Goal: Find specific page/section: Find specific page/section

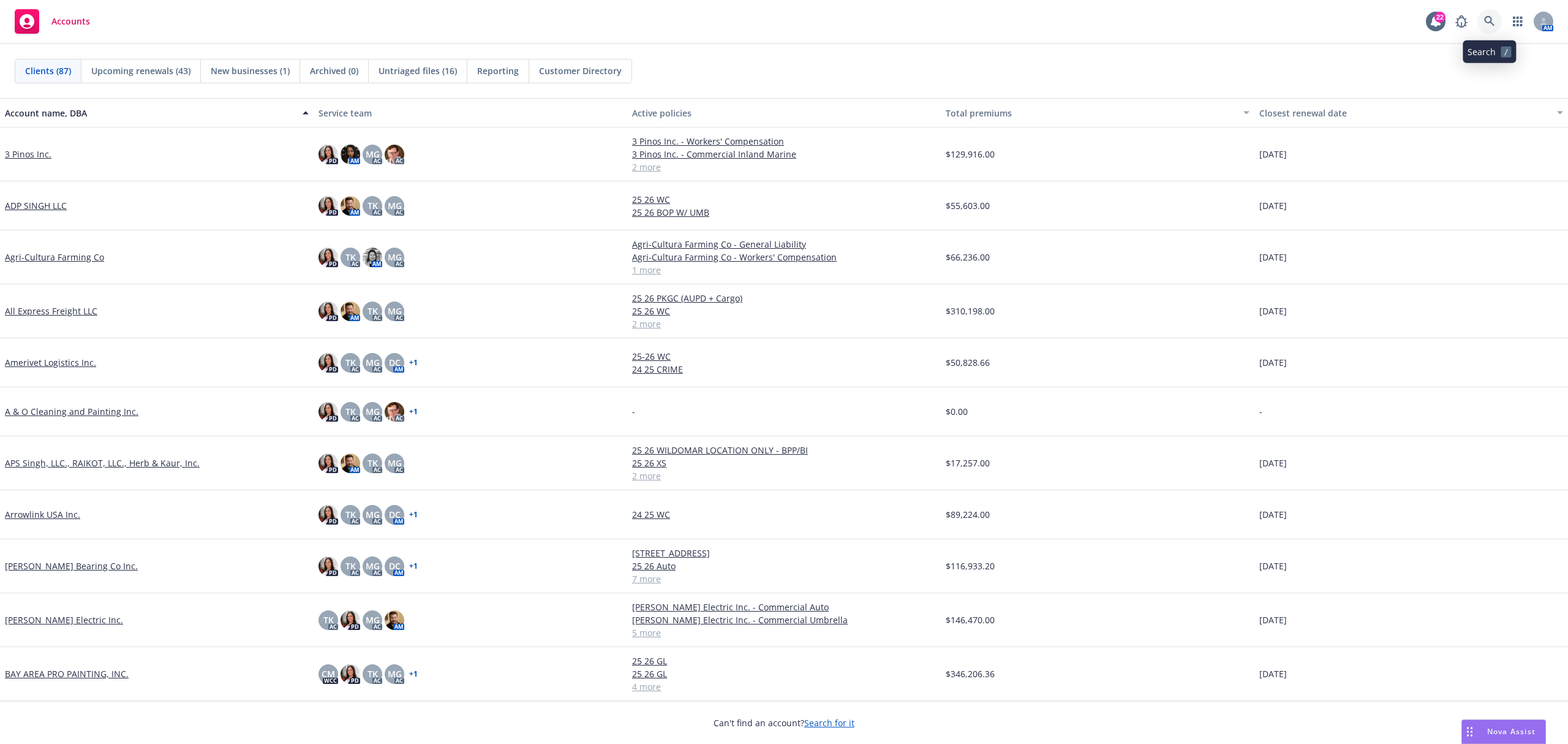
click at [1488, 20] on icon at bounding box center [1489, 21] width 11 height 11
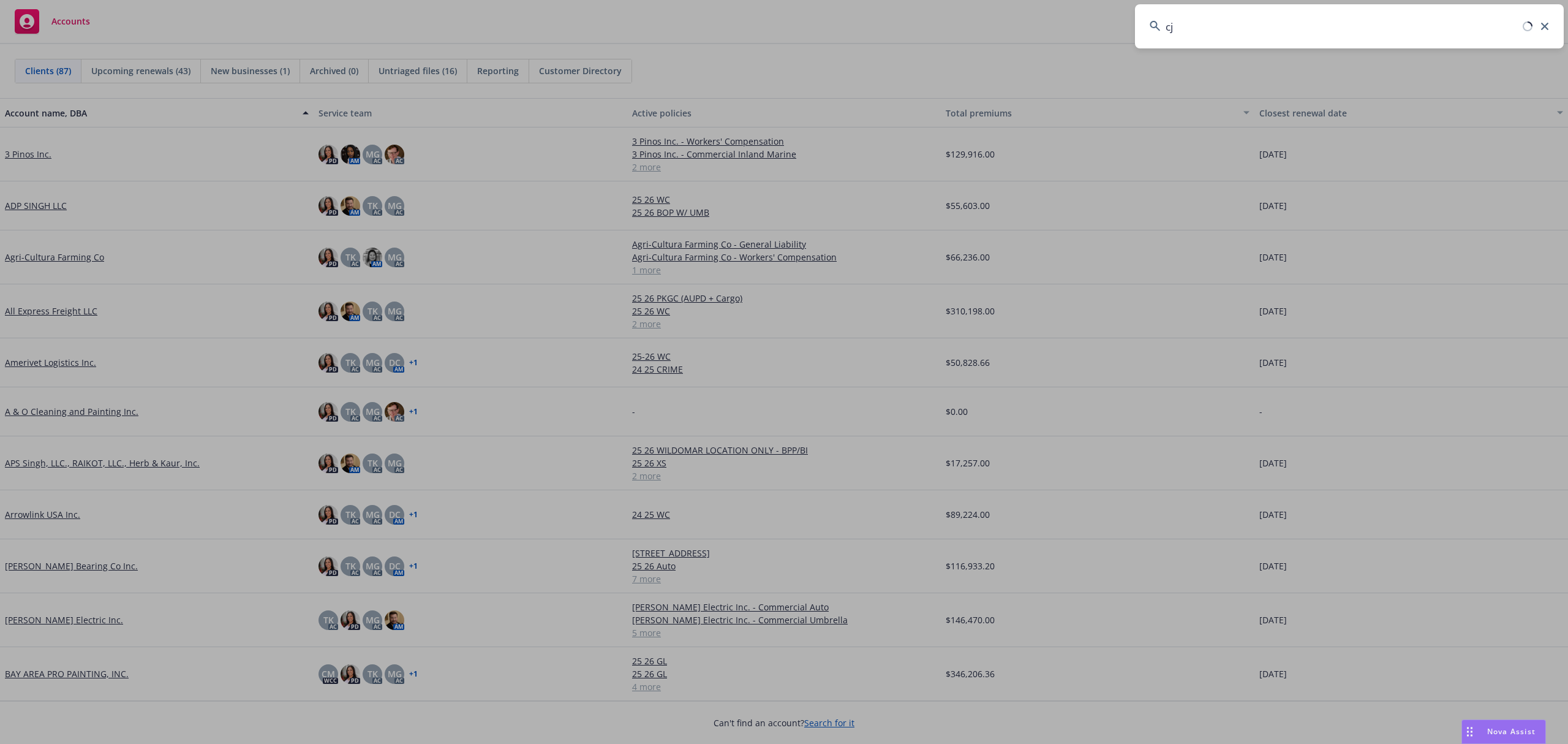
drag, startPoint x: 1221, startPoint y: 34, endPoint x: 1026, endPoint y: 8, distance: 196.7
click at [1035, 8] on div "cj" at bounding box center [784, 372] width 1568 height 744
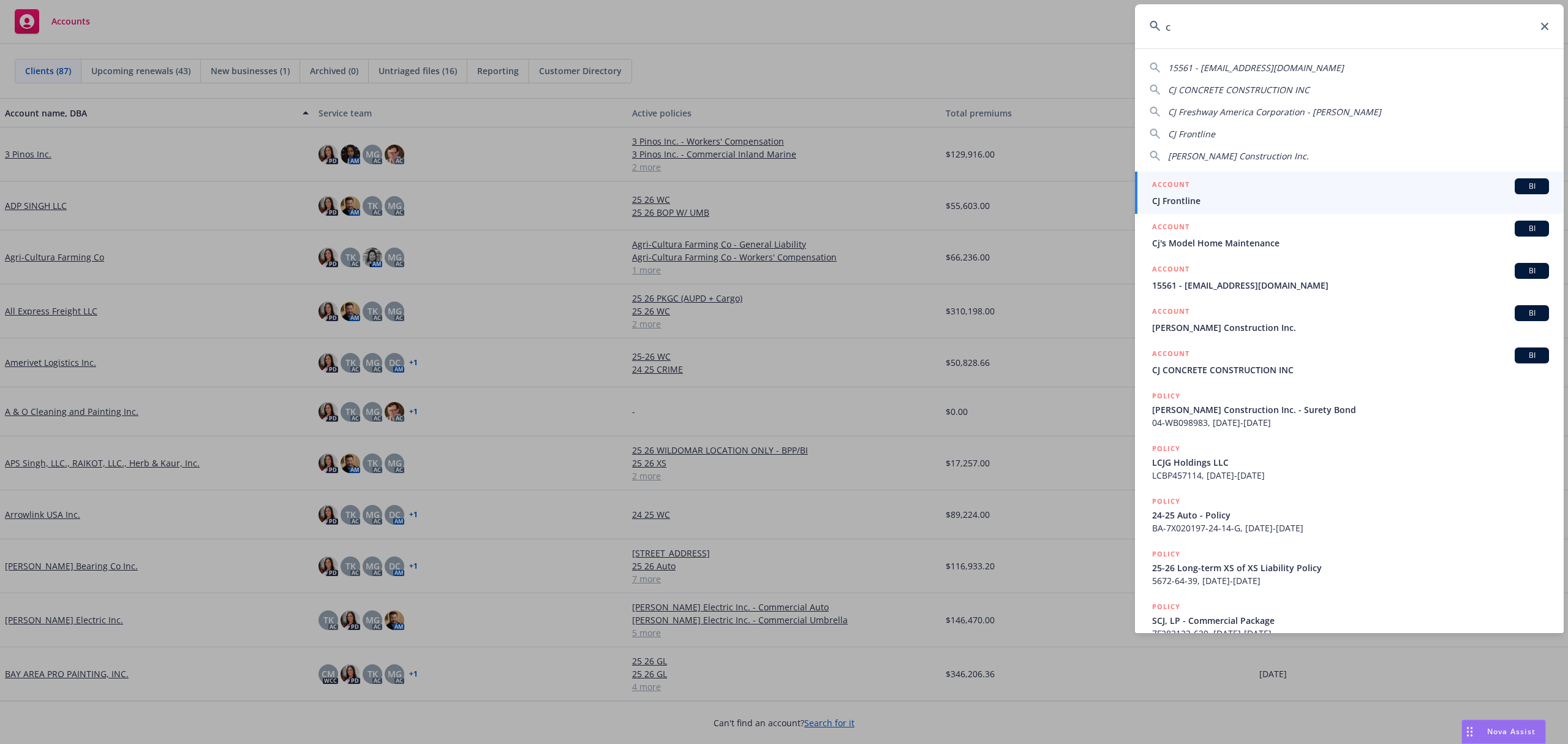
drag, startPoint x: 1197, startPoint y: 23, endPoint x: 1088, endPoint y: 11, distance: 109.7
click at [1032, 16] on div "c 15561 - [EMAIL_ADDRESS][DOMAIN_NAME] CJ CONCRETE CONSTRUCTION INC CJ Freshway…" at bounding box center [784, 372] width 1568 height 744
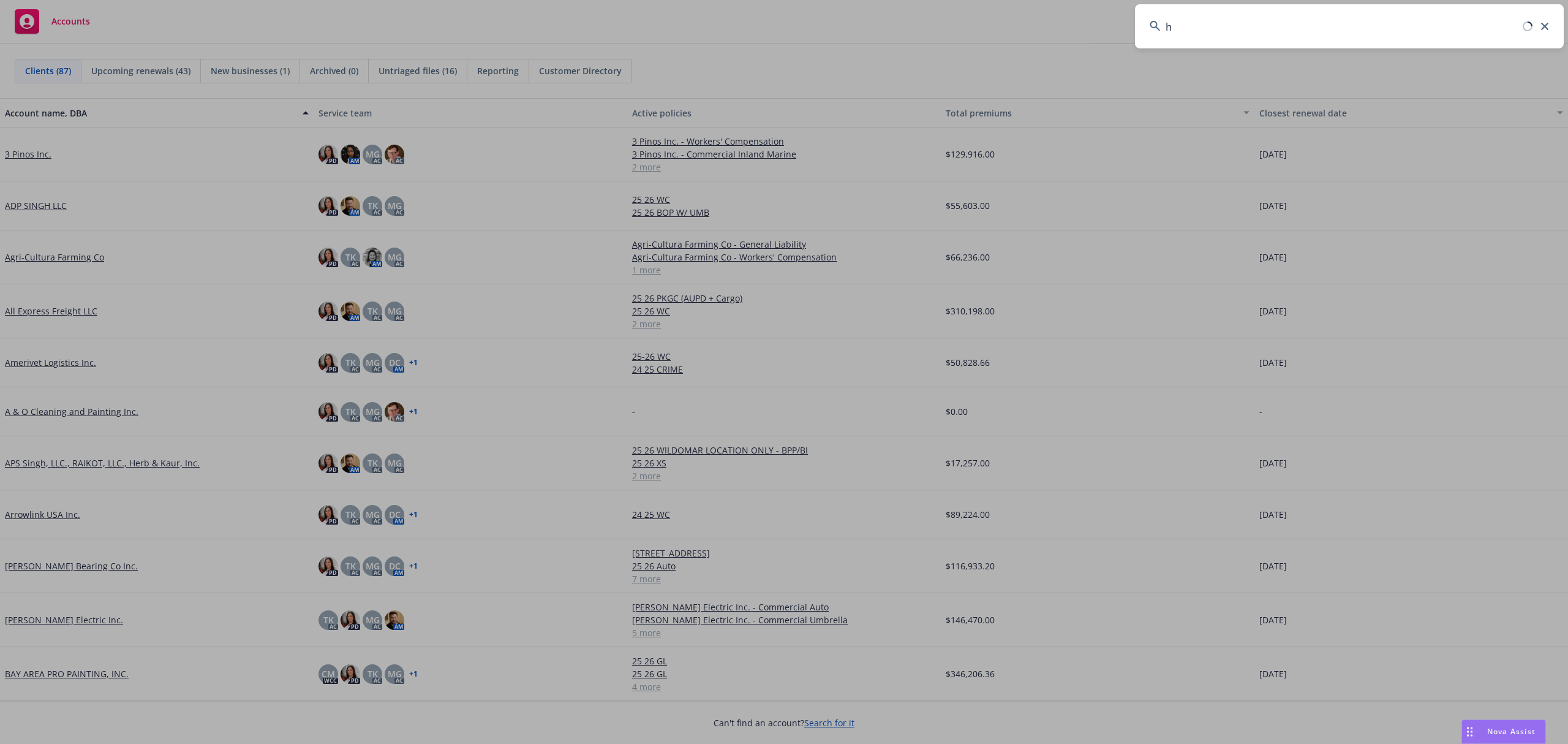
drag, startPoint x: 1137, startPoint y: 30, endPoint x: 1096, endPoint y: 30, distance: 41.0
click at [1096, 30] on div "h" at bounding box center [784, 372] width 1568 height 744
type input "cha"
